Goal: Use online tool/utility: Use online tool/utility

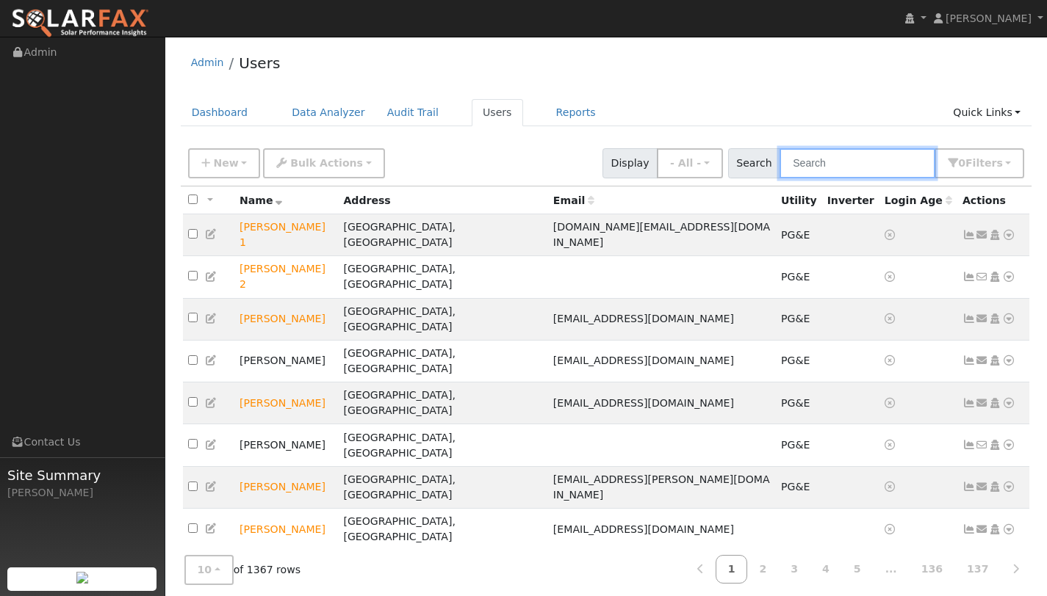
click at [834, 162] on input "text" at bounding box center [857, 163] width 156 height 30
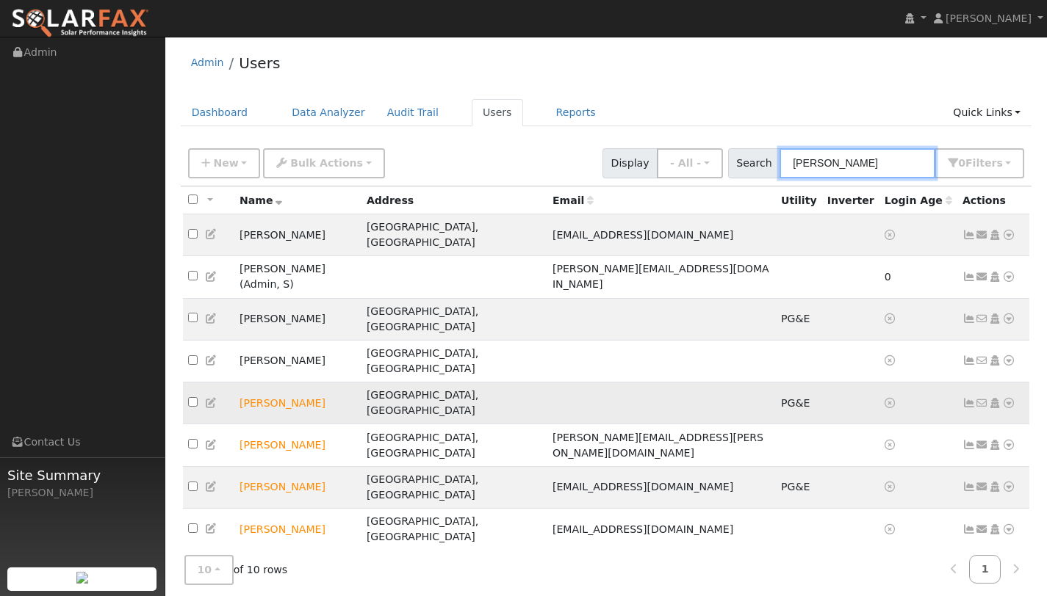
type input "[PERSON_NAME]"
click at [1011, 398] on icon at bounding box center [1008, 403] width 13 height 10
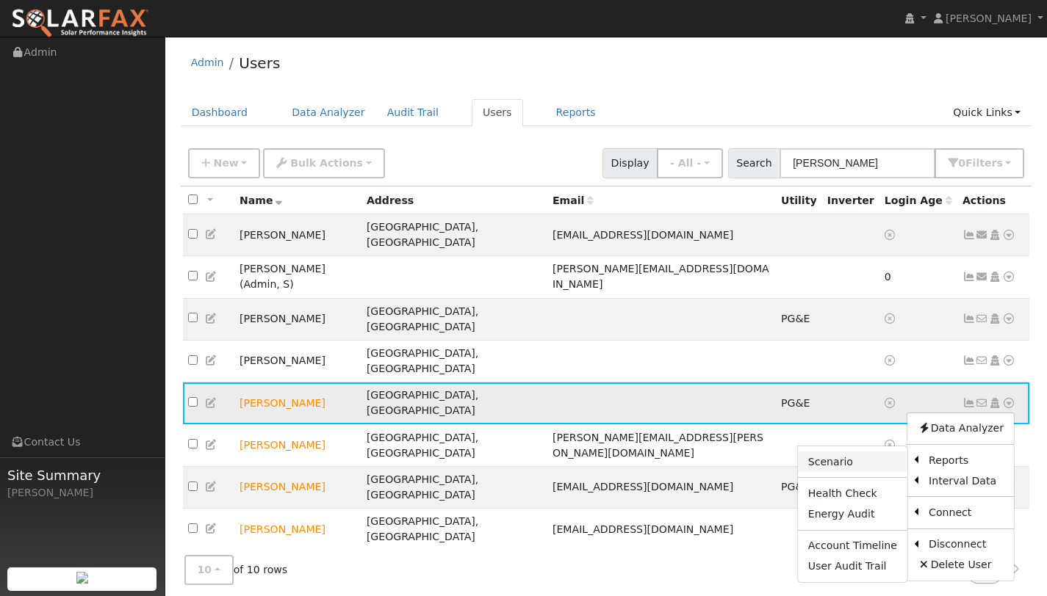
click at [851, 452] on link "Scenario" at bounding box center [852, 462] width 109 height 21
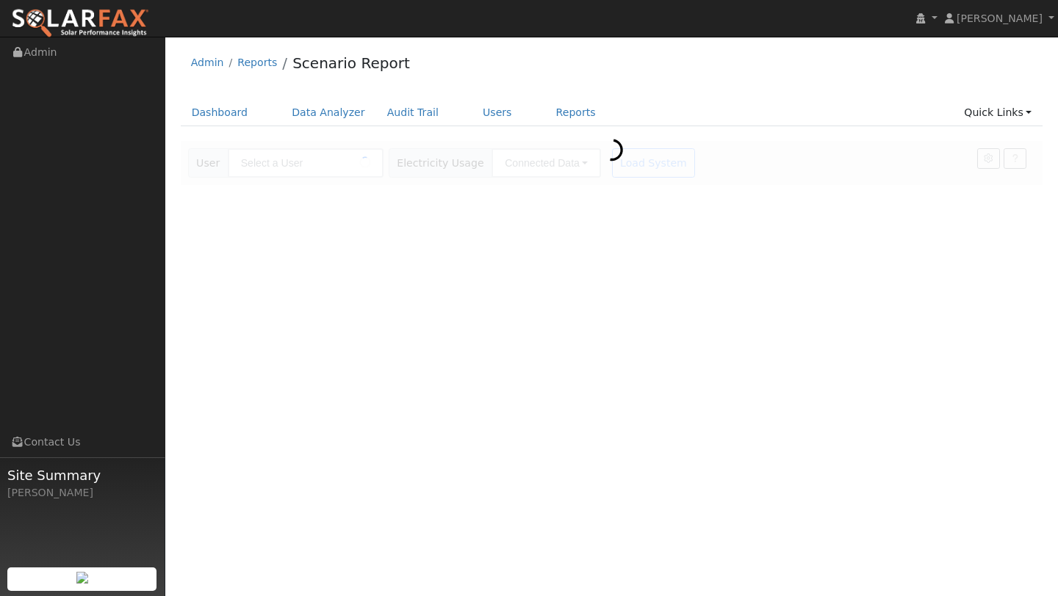
type input "[PERSON_NAME]"
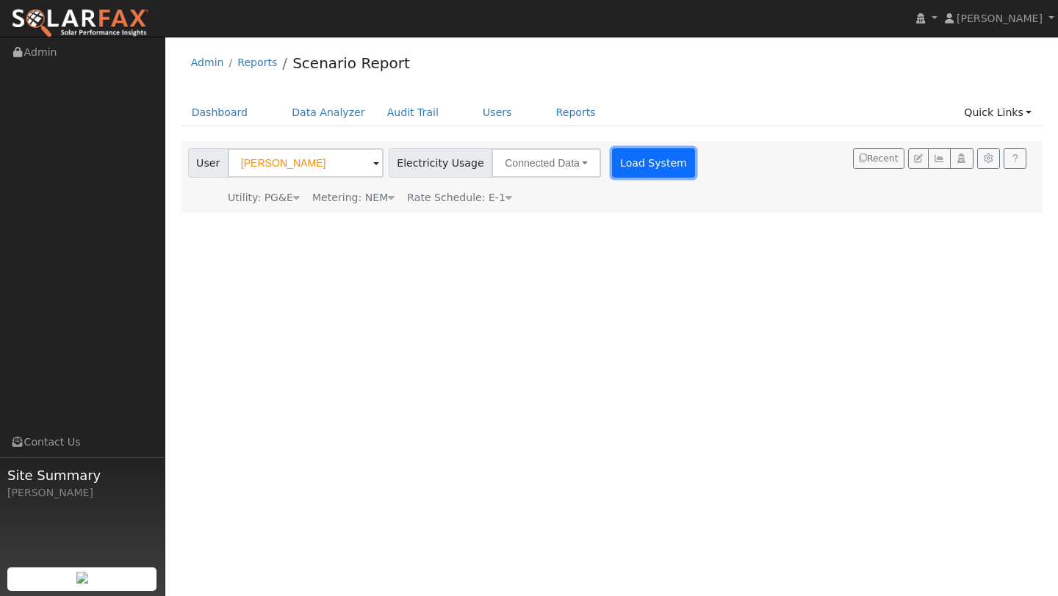
click at [639, 162] on button "Load System" at bounding box center [654, 162] width 84 height 29
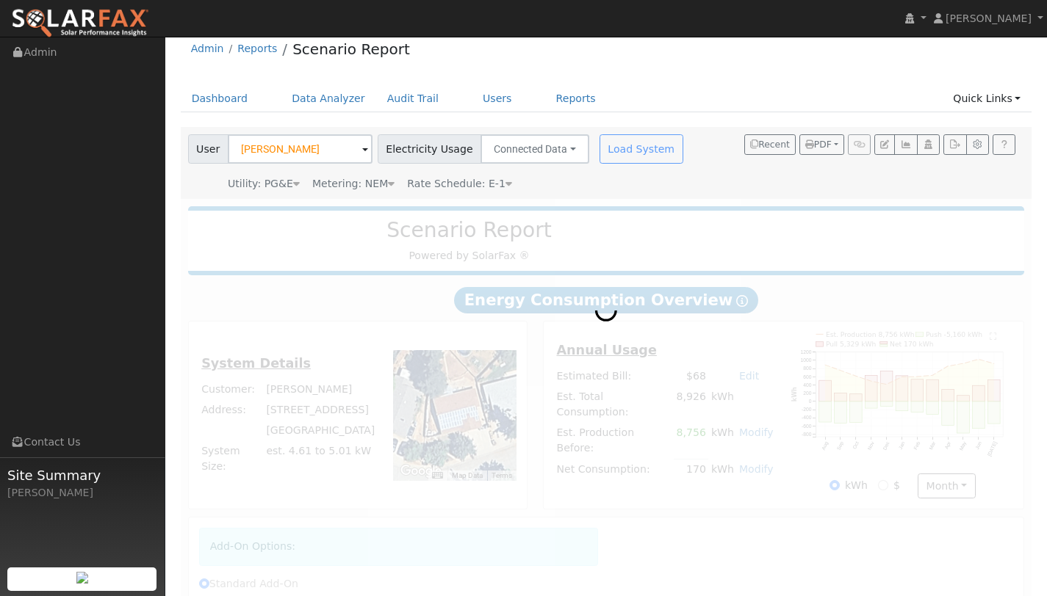
radio input "true"
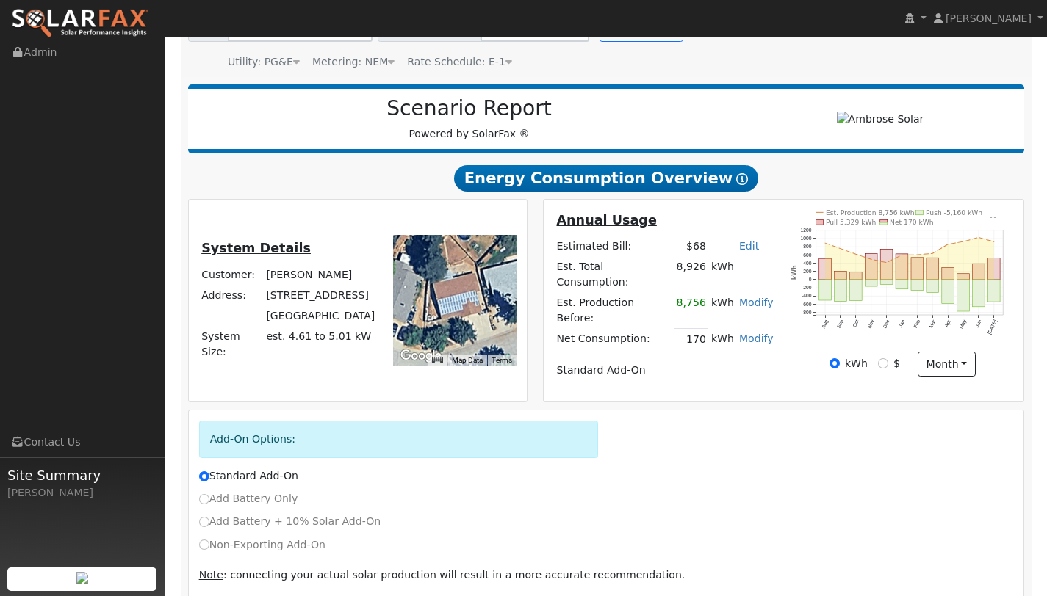
scroll to position [181, 0]
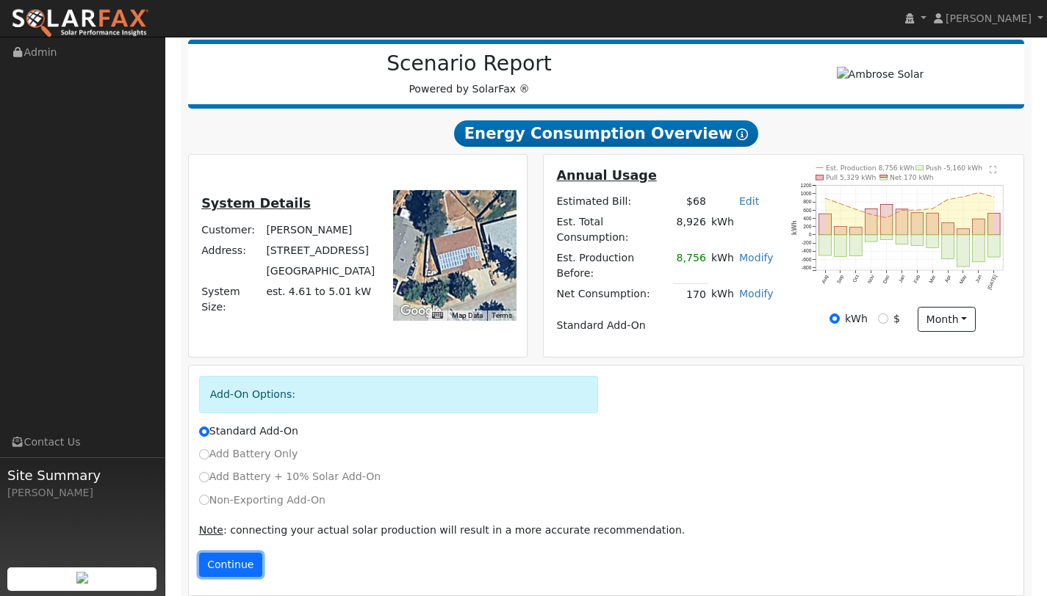
click at [229, 553] on button "Continue" at bounding box center [230, 565] width 63 height 25
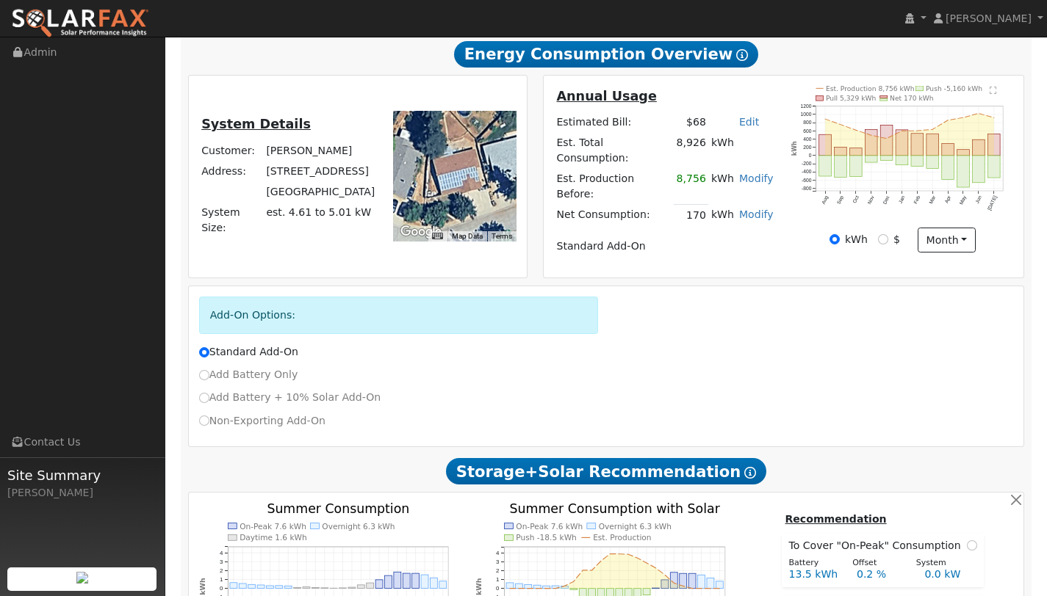
scroll to position [0, 0]
